Goal: Information Seeking & Learning: Learn about a topic

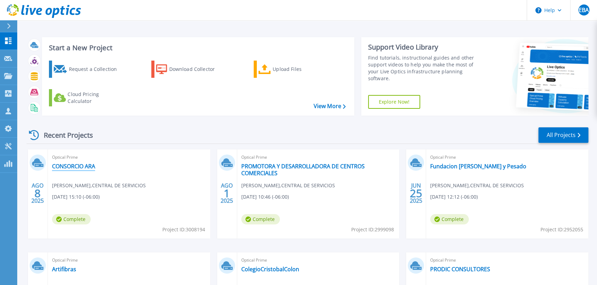
click at [82, 163] on link "CONSORCIO ARA" at bounding box center [73, 166] width 43 height 7
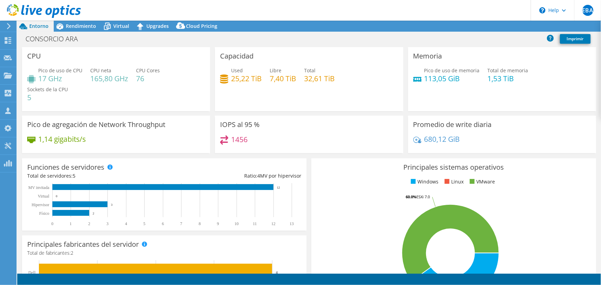
select select "USD"
click at [85, 25] on span "Rendimiento" at bounding box center [81, 26] width 30 height 7
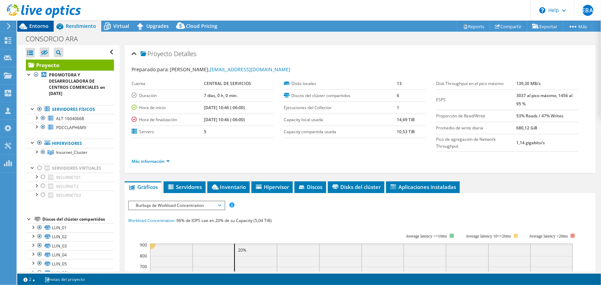
click at [44, 26] on span "Entorno" at bounding box center [38, 26] width 19 height 7
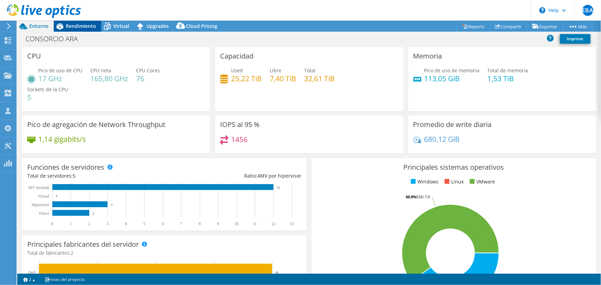
click at [85, 28] on span "Rendimiento" at bounding box center [81, 26] width 30 height 7
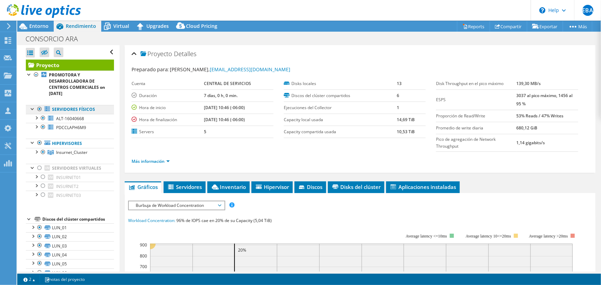
click at [78, 109] on link "Servidores físicos" at bounding box center [70, 109] width 88 height 9
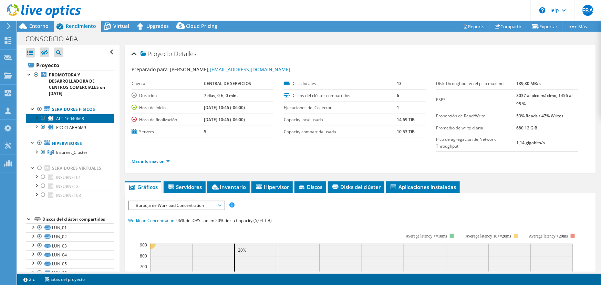
click at [74, 122] on link "ALT-16040668" at bounding box center [70, 118] width 88 height 9
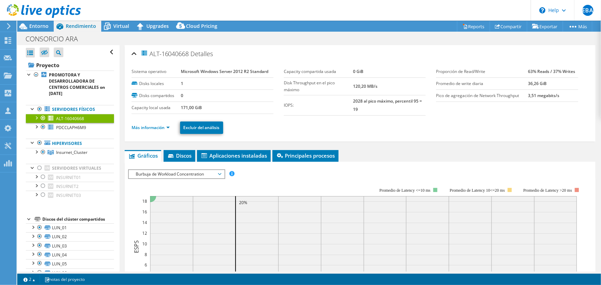
click at [165, 124] on li "Más información" at bounding box center [153, 128] width 42 height 8
click at [167, 127] on link "Más información" at bounding box center [151, 128] width 38 height 6
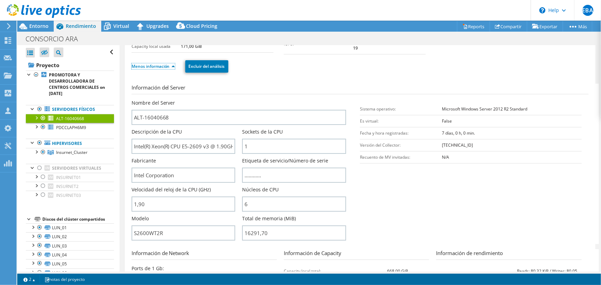
scroll to position [62, 0]
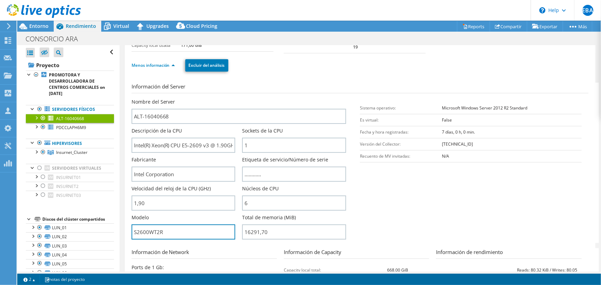
drag, startPoint x: 171, startPoint y: 235, endPoint x: 2, endPoint y: 228, distance: 169.0
click at [7, 231] on div "EBA Asociado de canal [PERSON_NAME] [EMAIL_ADDRESS][DOMAIN_NAME] CENTRAL DE SER…" at bounding box center [300, 142] width 601 height 285
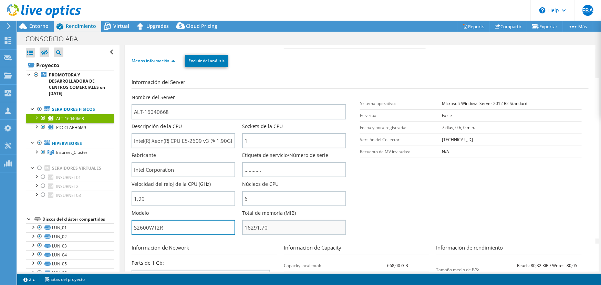
scroll to position [31, 0]
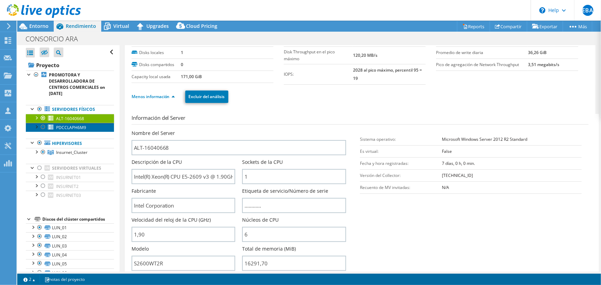
click at [64, 130] on span "PDCCLAPH6M9" at bounding box center [71, 128] width 30 height 6
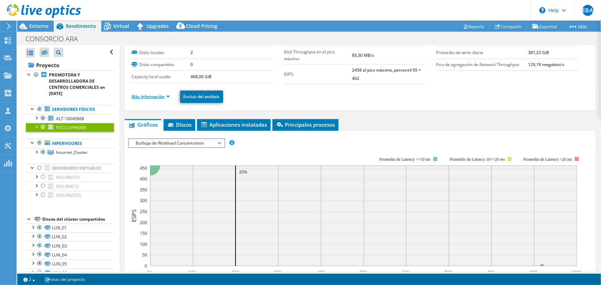
click at [160, 96] on link "Más información" at bounding box center [151, 97] width 38 height 6
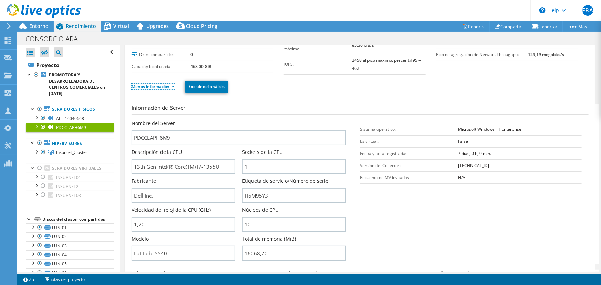
scroll to position [0, 0]
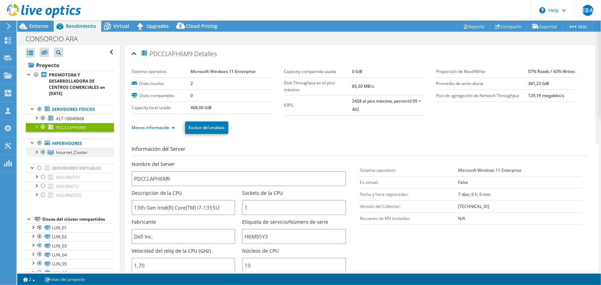
click at [35, 151] on div at bounding box center [36, 151] width 7 height 7
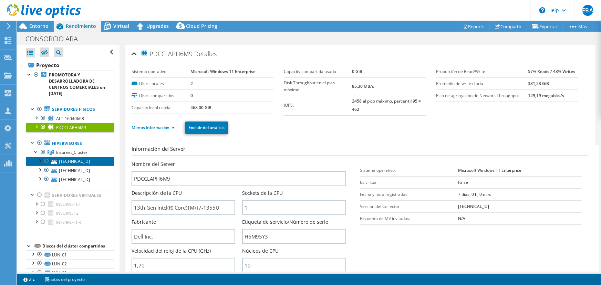
click at [75, 160] on link "[TECHNICAL_ID]" at bounding box center [70, 161] width 88 height 9
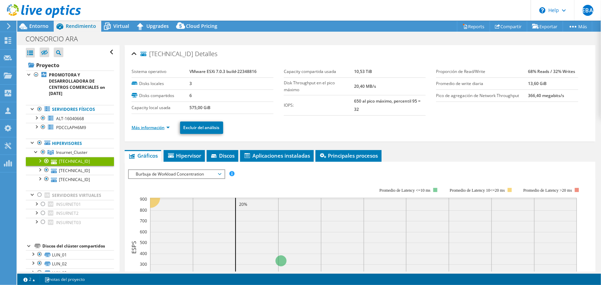
click at [165, 125] on link "Más información" at bounding box center [151, 128] width 38 height 6
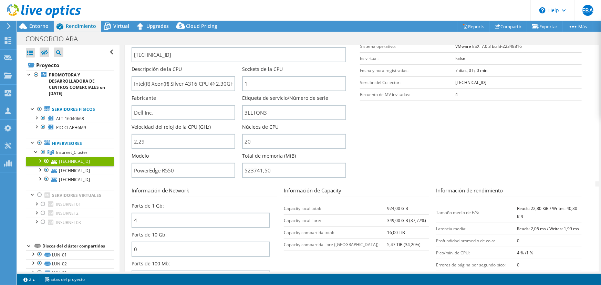
scroll to position [125, 0]
click at [89, 167] on link "[TECHNICAL_ID]" at bounding box center [70, 170] width 88 height 9
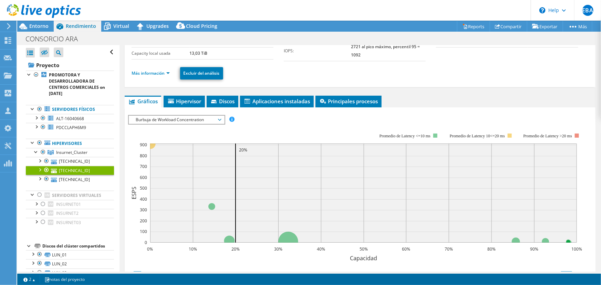
scroll to position [19, 0]
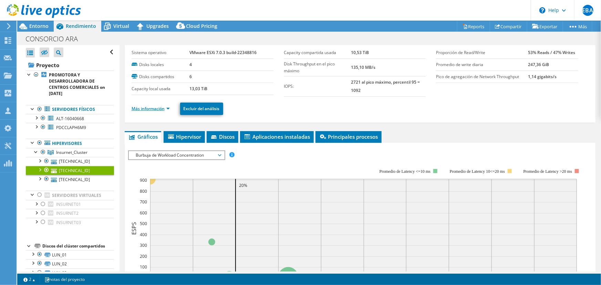
click at [168, 110] on link "Más información" at bounding box center [151, 109] width 38 height 6
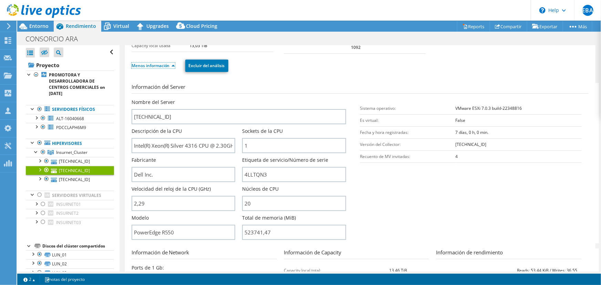
scroll to position [82, 0]
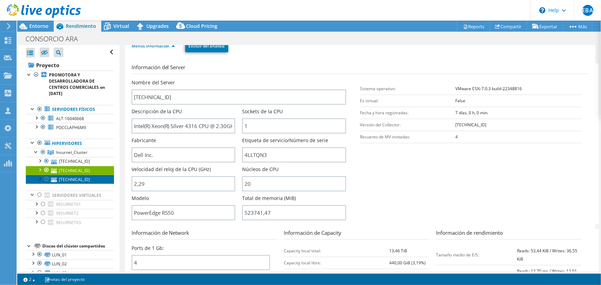
click at [77, 178] on link "[TECHNICAL_ID]" at bounding box center [70, 179] width 88 height 9
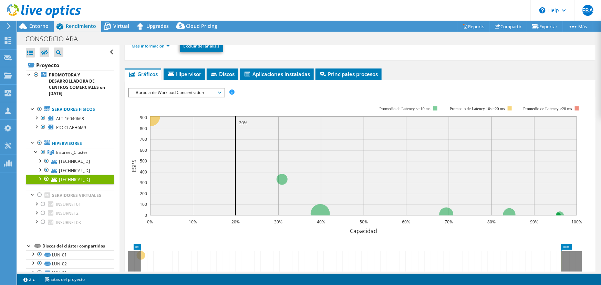
scroll to position [50, 0]
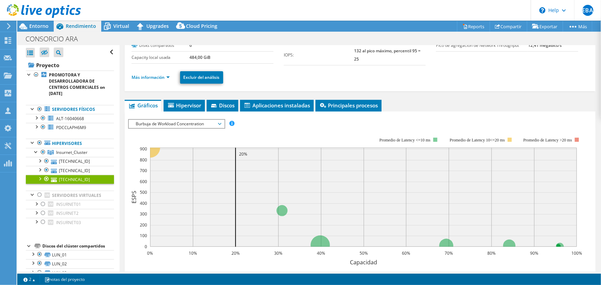
click at [161, 74] on li "Más información" at bounding box center [153, 78] width 42 height 8
click at [163, 75] on link "Más información" at bounding box center [151, 77] width 38 height 6
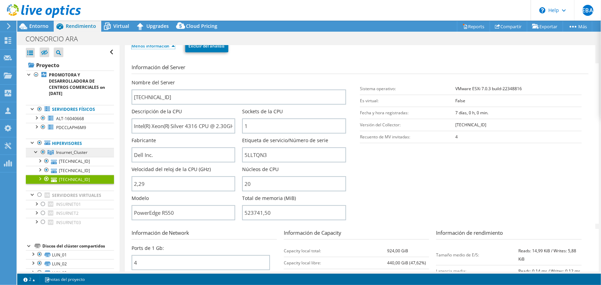
scroll to position [40, 0]
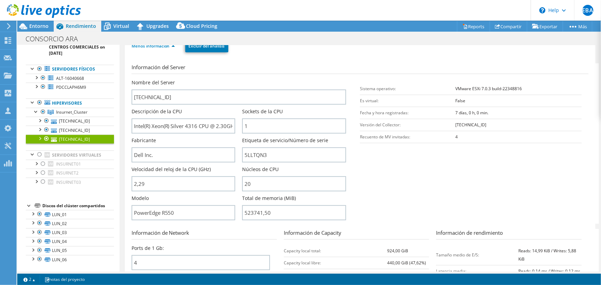
click at [20, 183] on div "Abrir todo Cerrar todo Ocultar nodos excluidos Filtro de árbol del proyecto" at bounding box center [68, 139] width 102 height 268
click at [97, 203] on div "Discos del clúster compartidos" at bounding box center [78, 206] width 72 height 8
click at [70, 212] on link "LUN_01" at bounding box center [70, 214] width 88 height 9
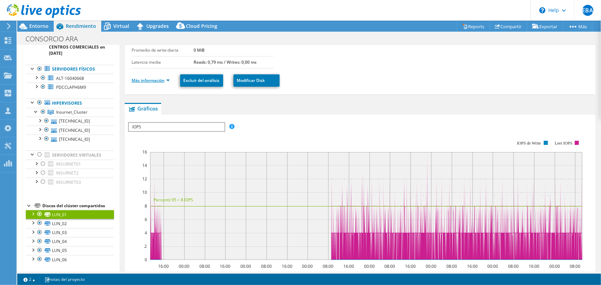
click at [158, 79] on link "Más información" at bounding box center [151, 81] width 38 height 6
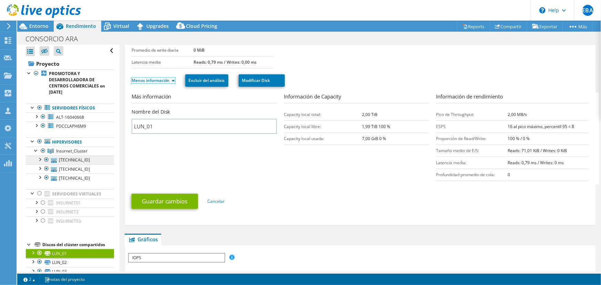
scroll to position [0, 0]
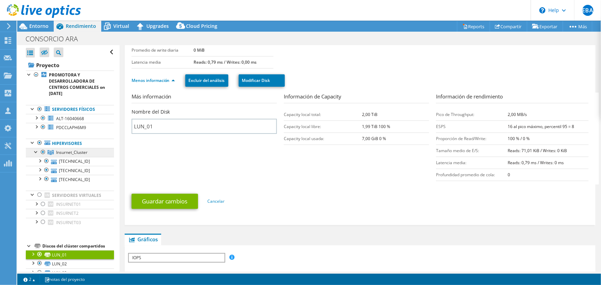
click at [79, 148] on link "Insurnet_Cluster" at bounding box center [70, 152] width 88 height 9
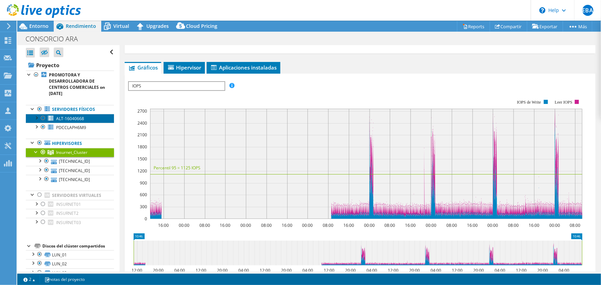
click at [73, 116] on span "ALT-16040668" at bounding box center [70, 119] width 28 height 6
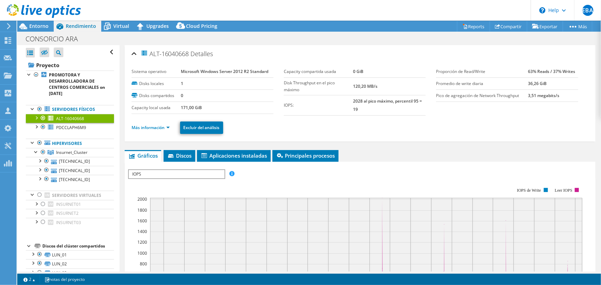
click at [164, 130] on li "Más información" at bounding box center [153, 128] width 42 height 8
click at [165, 125] on link "Más información" at bounding box center [151, 128] width 38 height 6
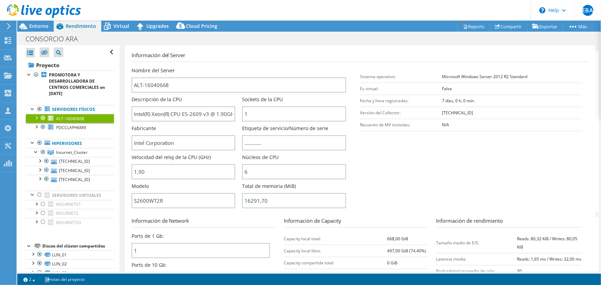
scroll to position [62, 0]
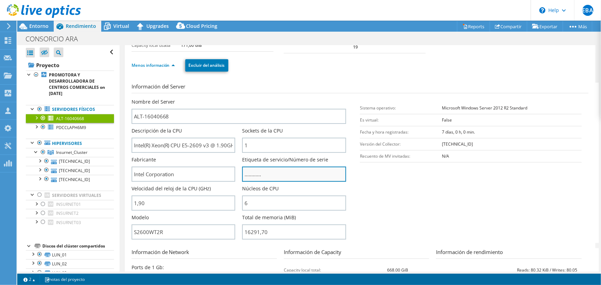
click at [270, 171] on input "............" at bounding box center [294, 174] width 104 height 15
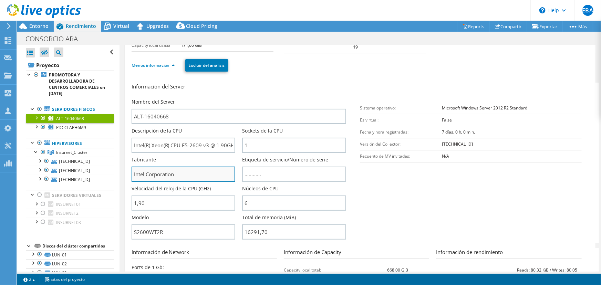
click at [209, 172] on input "Intel Corporation" at bounding box center [184, 174] width 104 height 15
drag, startPoint x: 208, startPoint y: 172, endPoint x: 105, endPoint y: 184, distance: 103.7
click at [105, 184] on div "Abrir todo Cerrar todo Ocultar nodos excluidos Filtro de árbol del proyecto" at bounding box center [309, 158] width 584 height 227
click at [183, 173] on input "Intel Corporation" at bounding box center [184, 174] width 104 height 15
drag, startPoint x: 183, startPoint y: 173, endPoint x: 105, endPoint y: 171, distance: 77.9
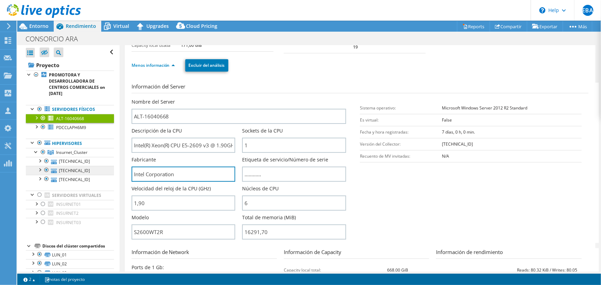
click at [106, 171] on div "Abrir todo Cerrar todo Ocultar nodos excluidos Filtro de árbol del proyecto" at bounding box center [309, 158] width 584 height 227
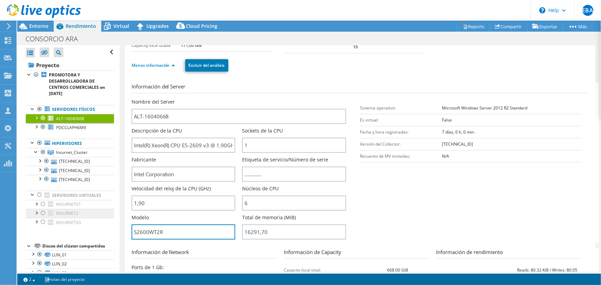
drag, startPoint x: 172, startPoint y: 234, endPoint x: 54, endPoint y: 214, distance: 119.6
click at [54, 214] on div "Abrir todo Cerrar todo Ocultar nodos excluidos Filtro de árbol del proyecto" at bounding box center [309, 158] width 584 height 227
